Goal: Task Accomplishment & Management: Manage account settings

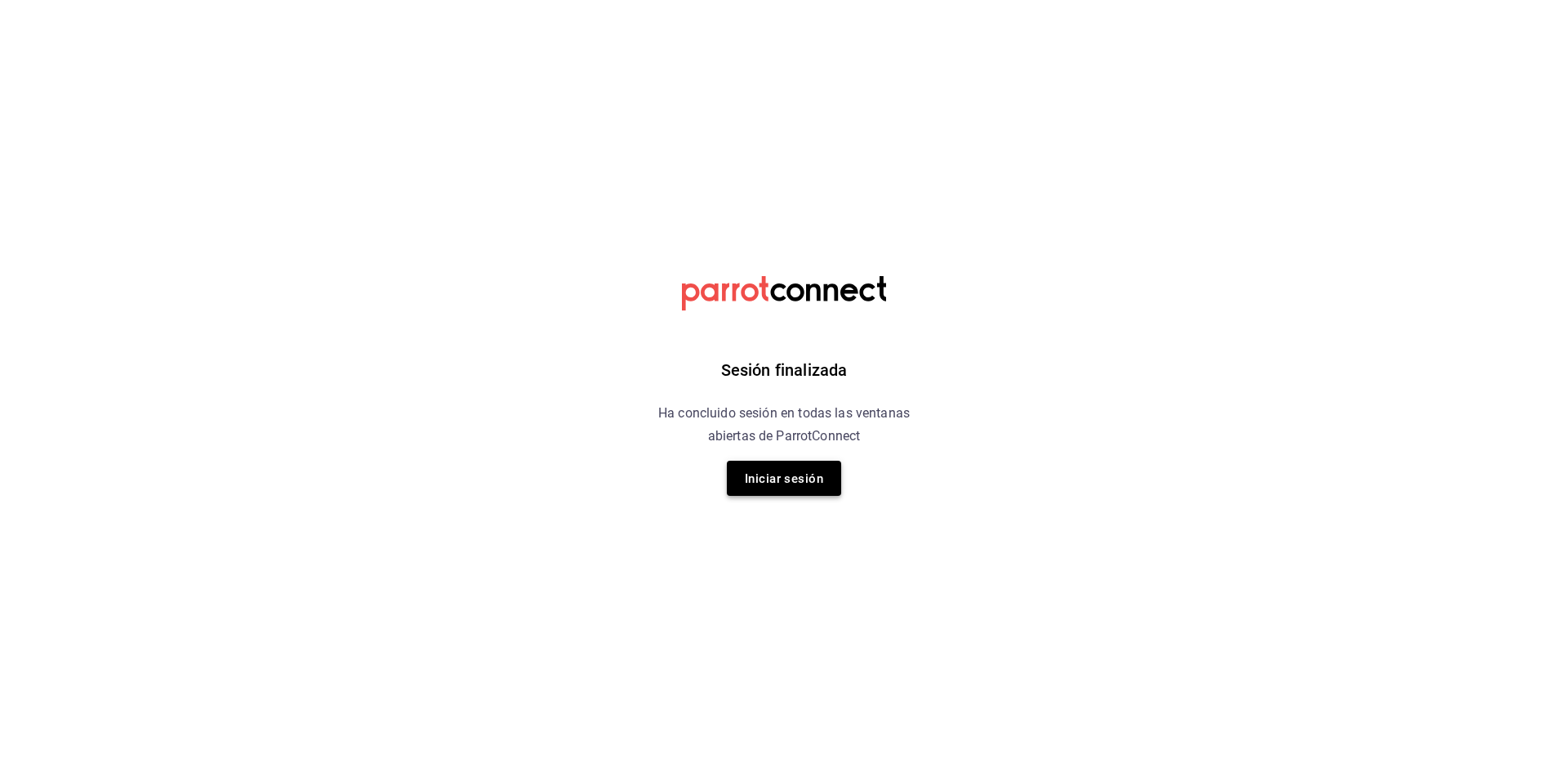
click at [807, 463] on button "Iniciar sesión" at bounding box center [784, 478] width 114 height 35
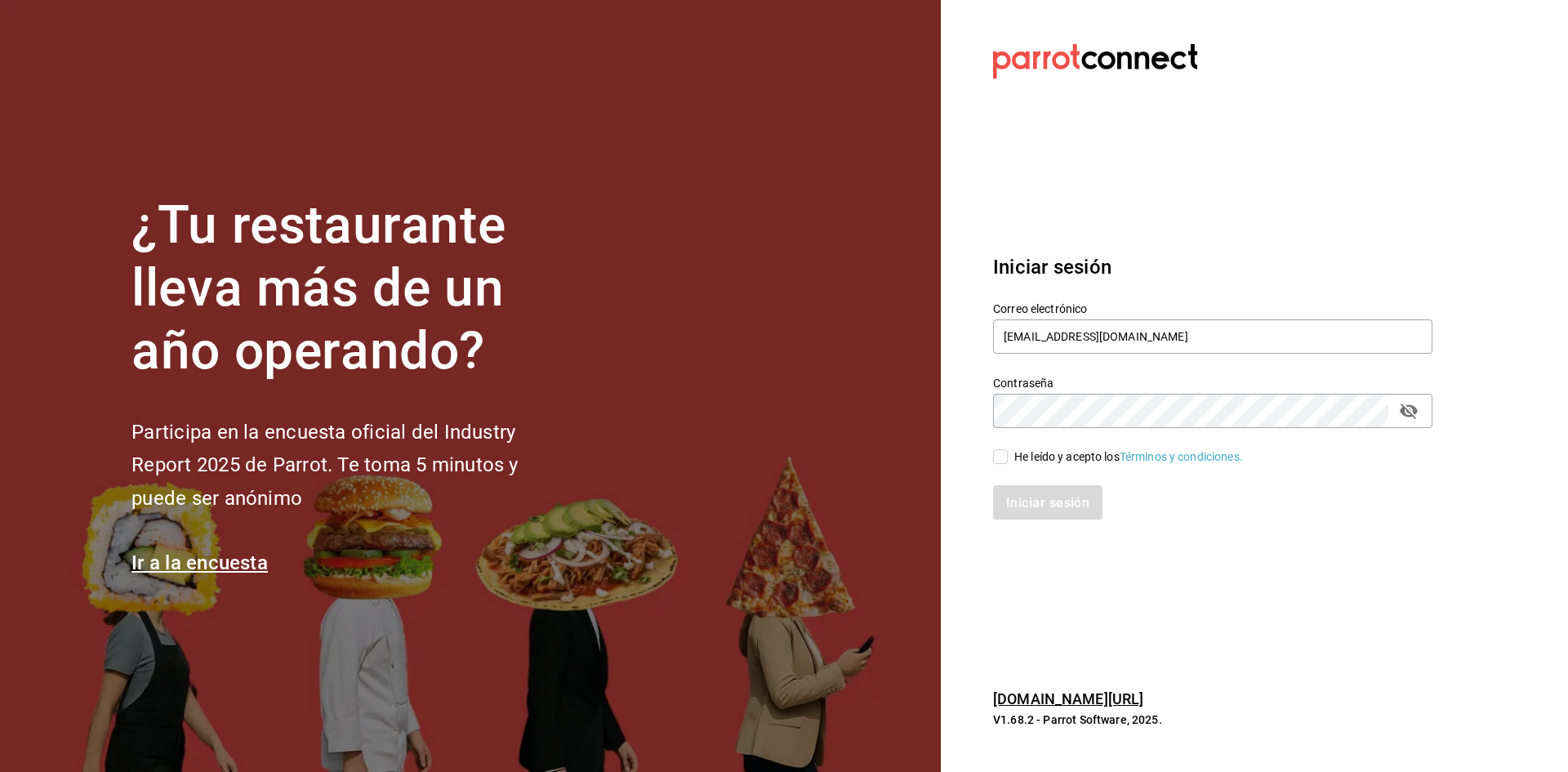
click at [1004, 454] on input "He leído y acepto los Términos y condiciones." at bounding box center [1000, 456] width 14 height 14
checkbox input "true"
click at [1008, 502] on font "Iniciar sesión" at bounding box center [1048, 502] width 83 height 15
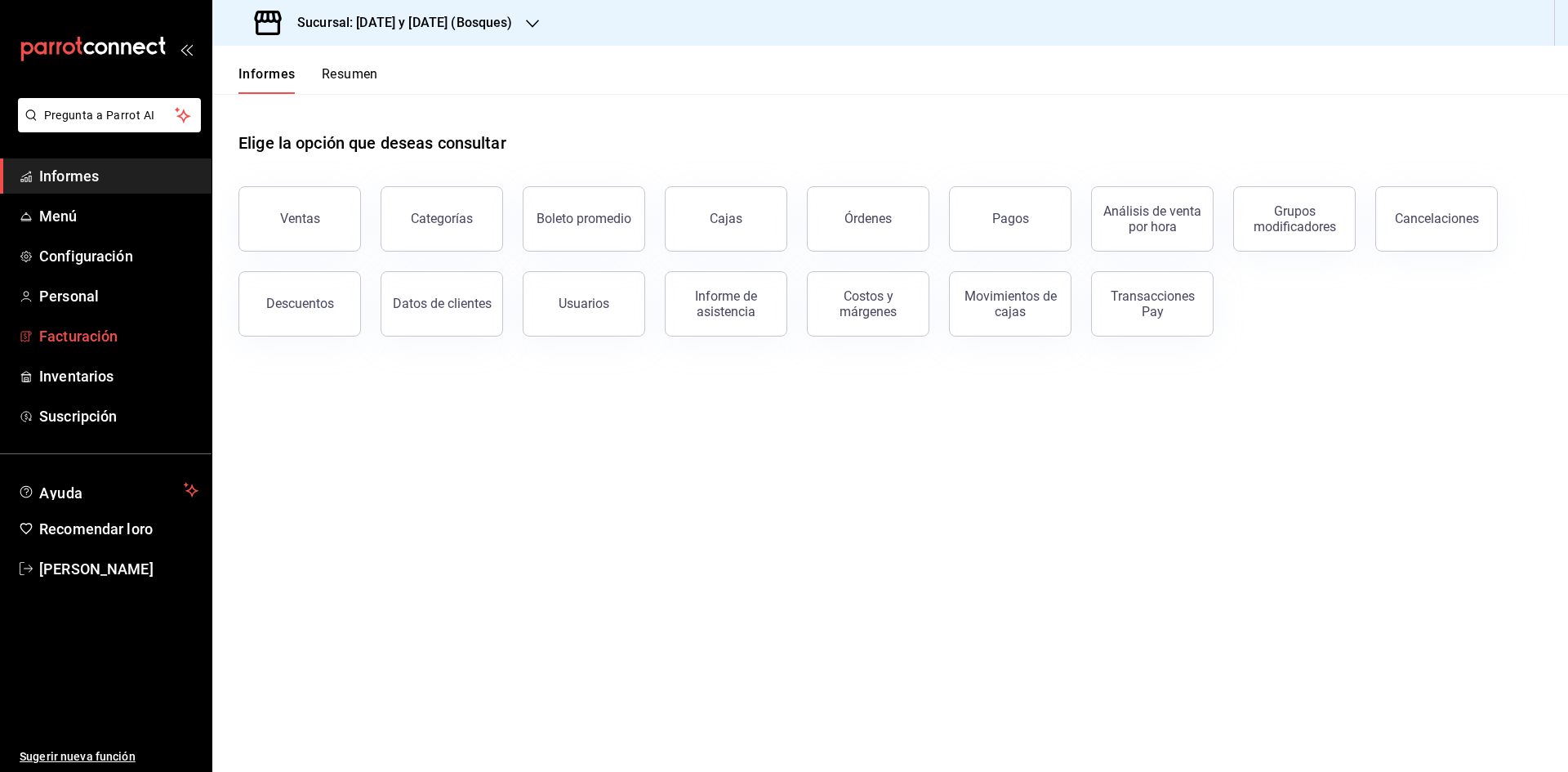
click at [109, 330] on font "Facturación" at bounding box center [78, 336] width 78 height 17
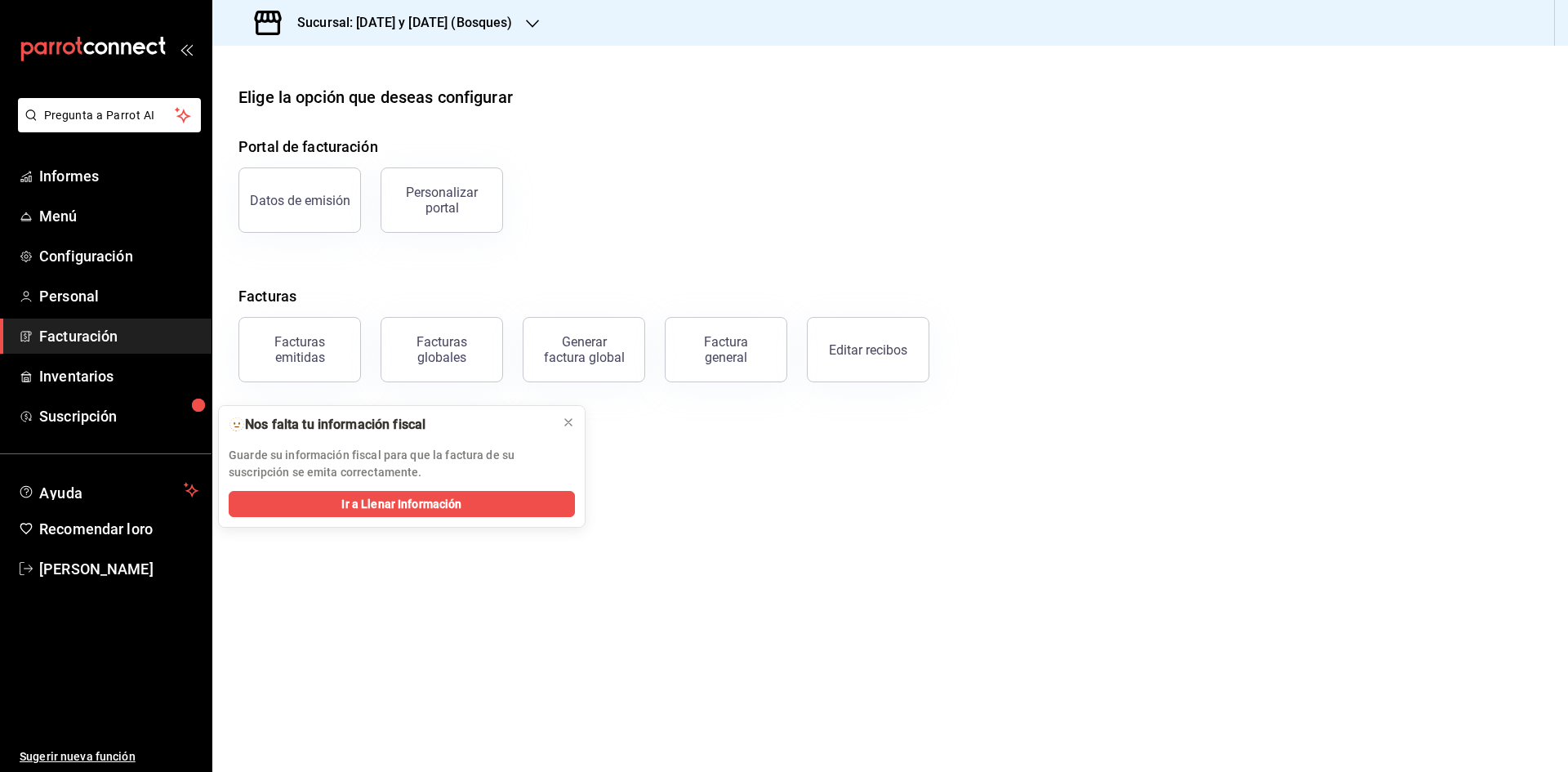
click at [529, 27] on div "Sucursal: Martes y Viernes (Bosques)" at bounding box center [385, 23] width 320 height 46
click at [342, 138] on font "Martes y Viernes (Canteras)" at bounding box center [294, 143] width 137 height 13
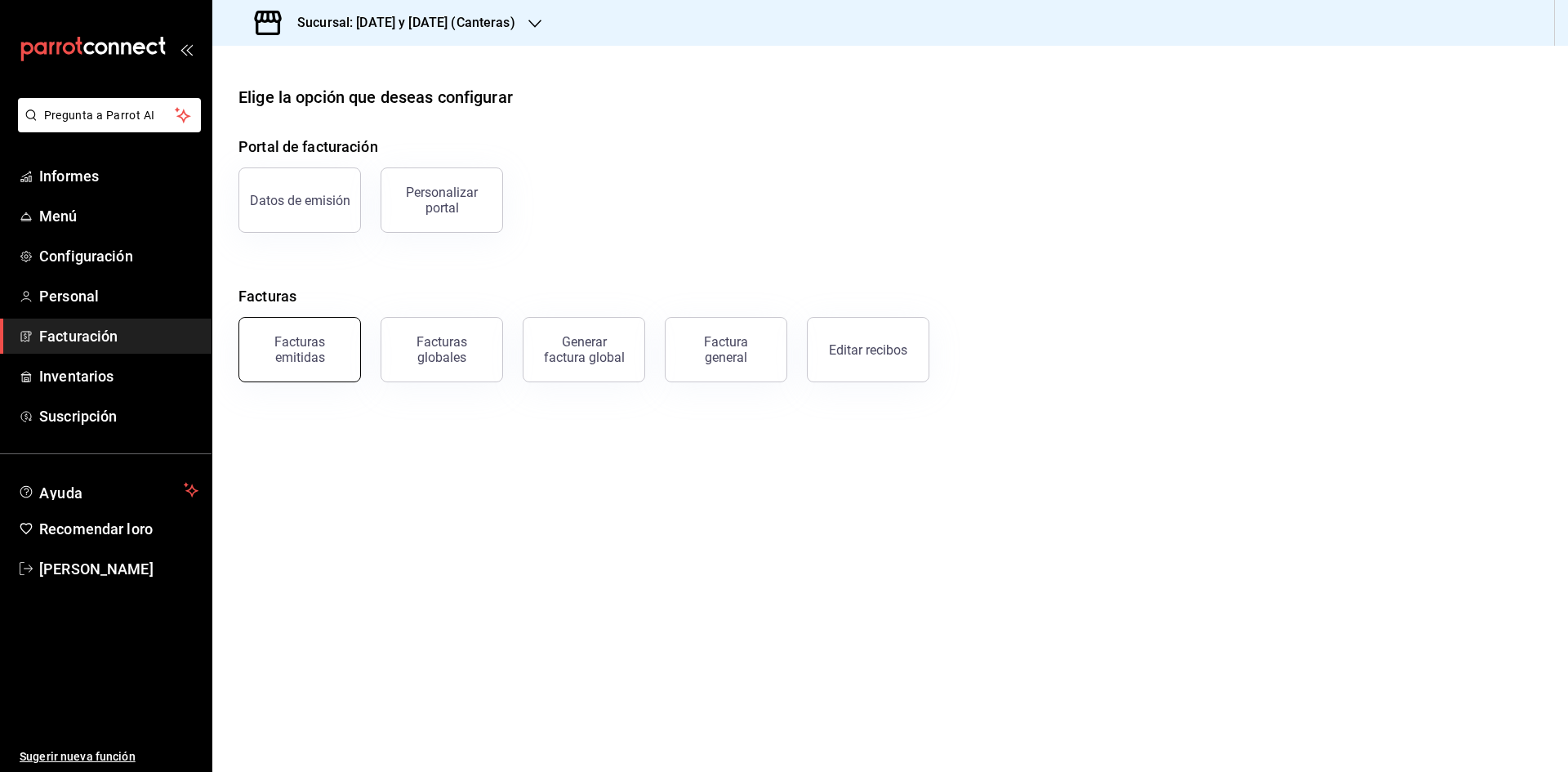
click at [276, 368] on button "Facturas emitidas" at bounding box center [299, 350] width 122 height 65
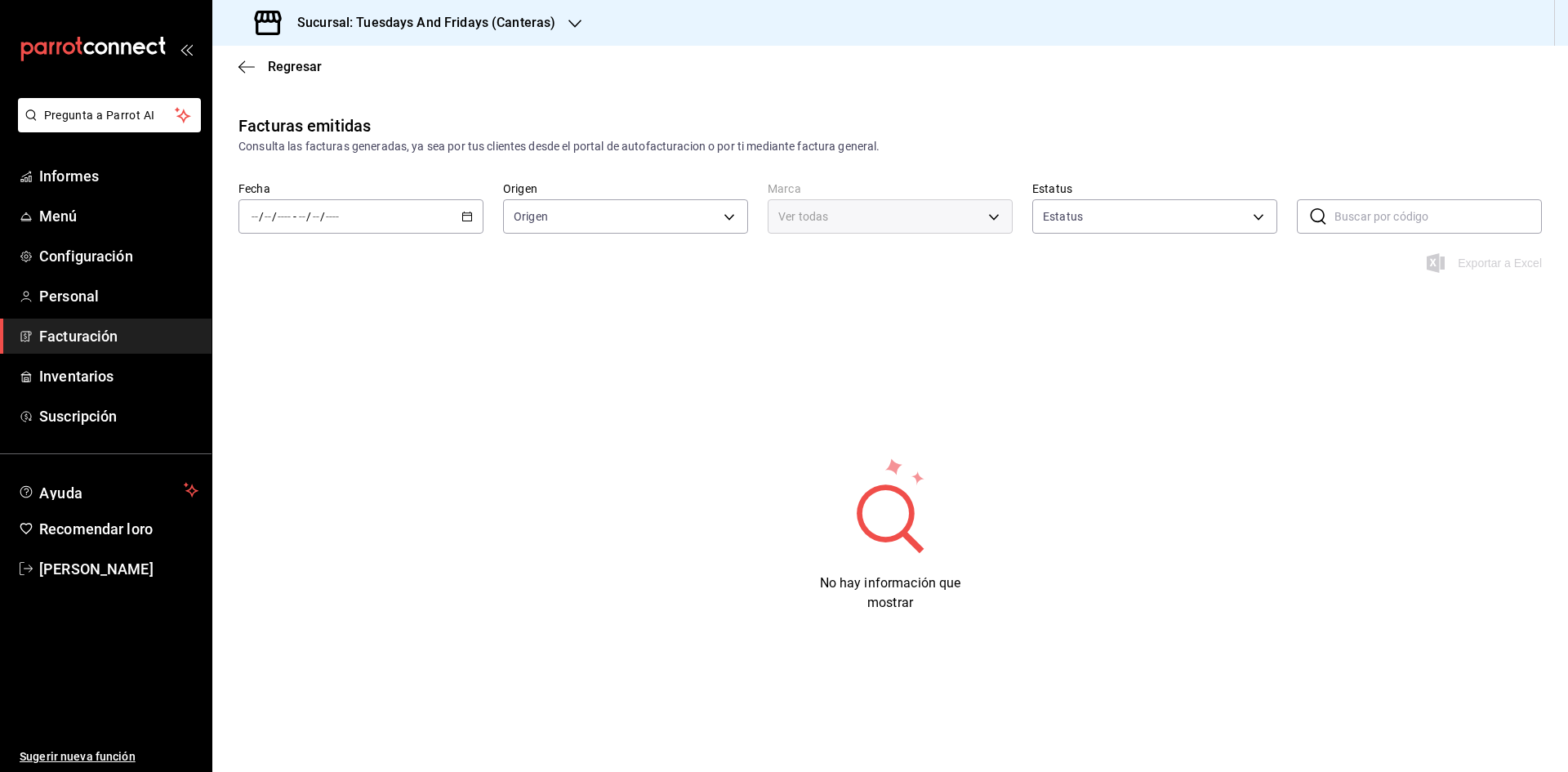
type input "ORDER_INVOICE,GENERAL_INVOICE"
type input "ACTIVE,PENDING_CANCELLATION,CANCELLED,PRE_CANCELLED"
type input "72192942-13c2-4f84-be82-f50c87f3379a"
click at [467, 221] on \(Stroke\) "button" at bounding box center [467, 216] width 10 height 9
click at [321, 371] on span "Mi actual" at bounding box center [315, 376] width 126 height 17
